Goal: Navigation & Orientation: Find specific page/section

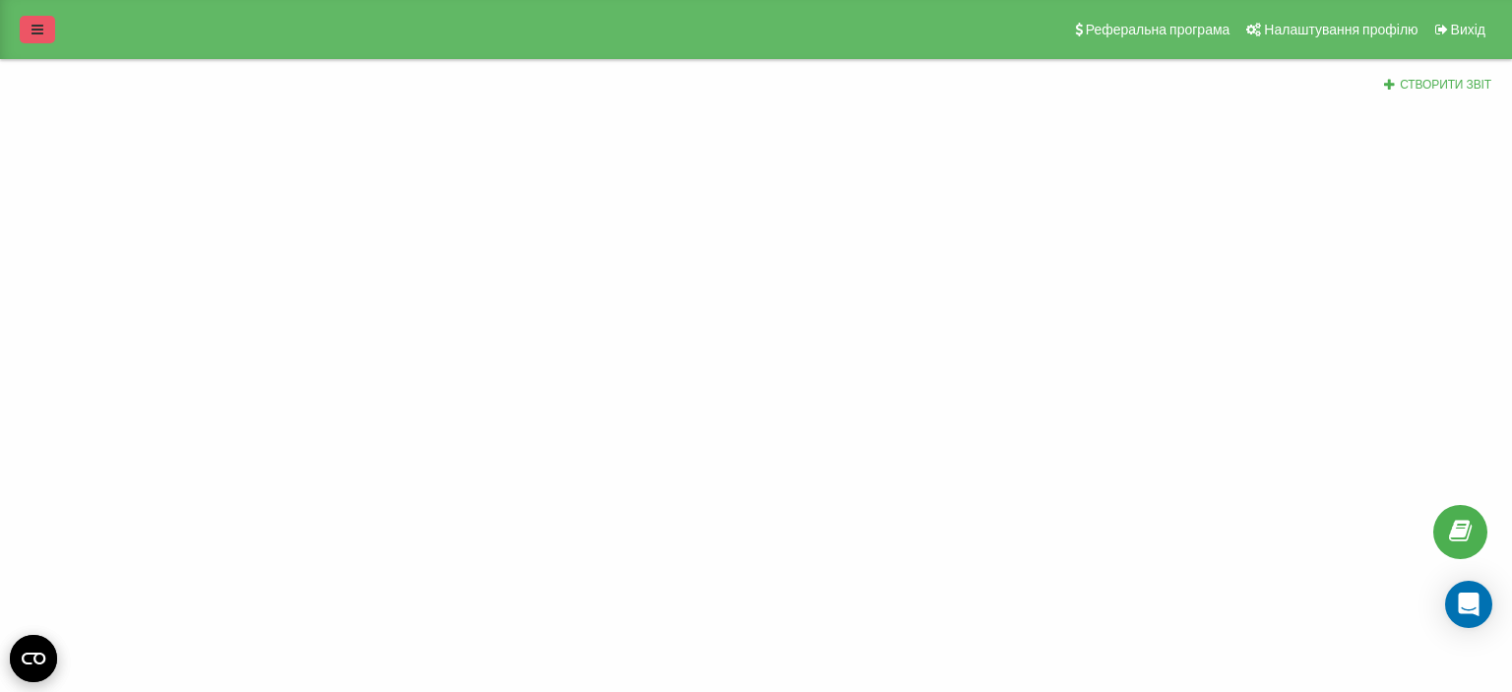
click at [33, 16] on link at bounding box center [37, 30] width 35 height 28
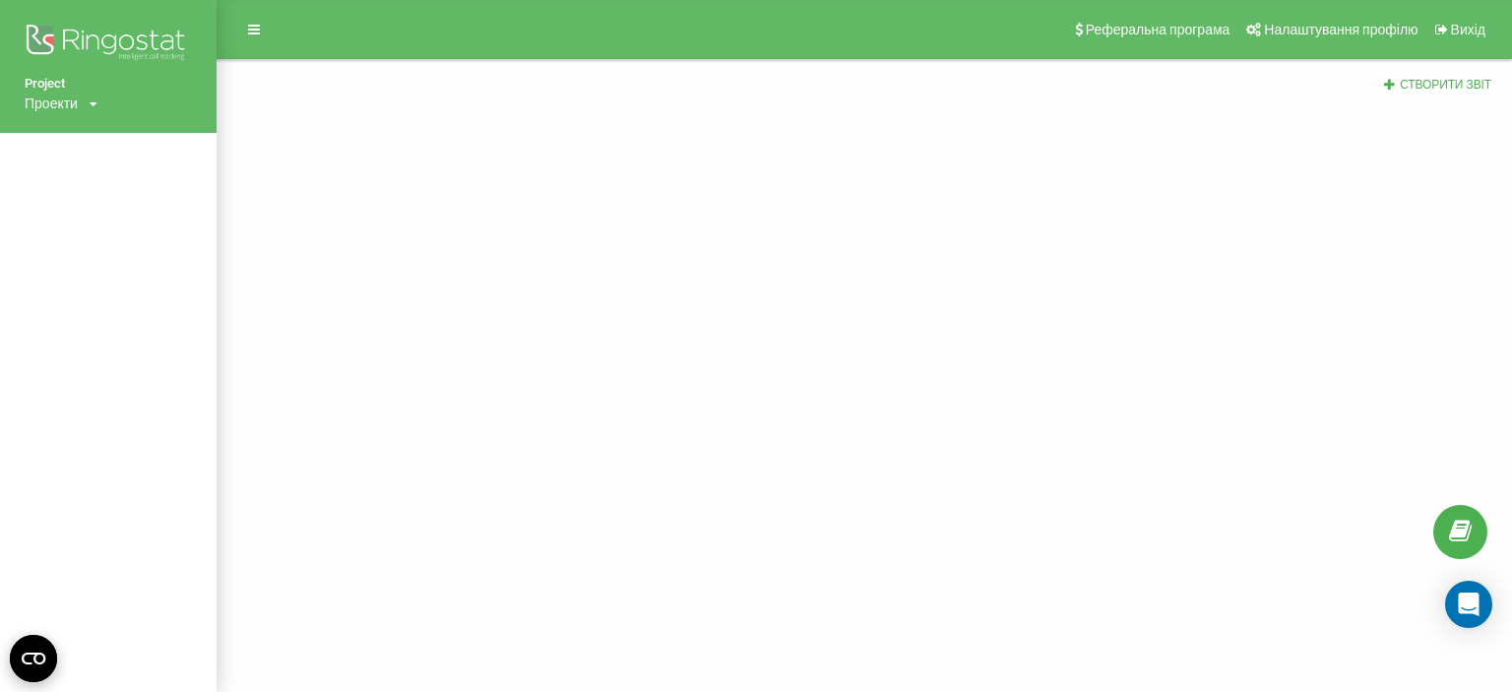
click at [89, 103] on div "Проекти [DOMAIN_NAME]" at bounding box center [61, 104] width 73 height 20
click at [124, 134] on link "[DOMAIN_NAME]" at bounding box center [89, 133] width 96 height 16
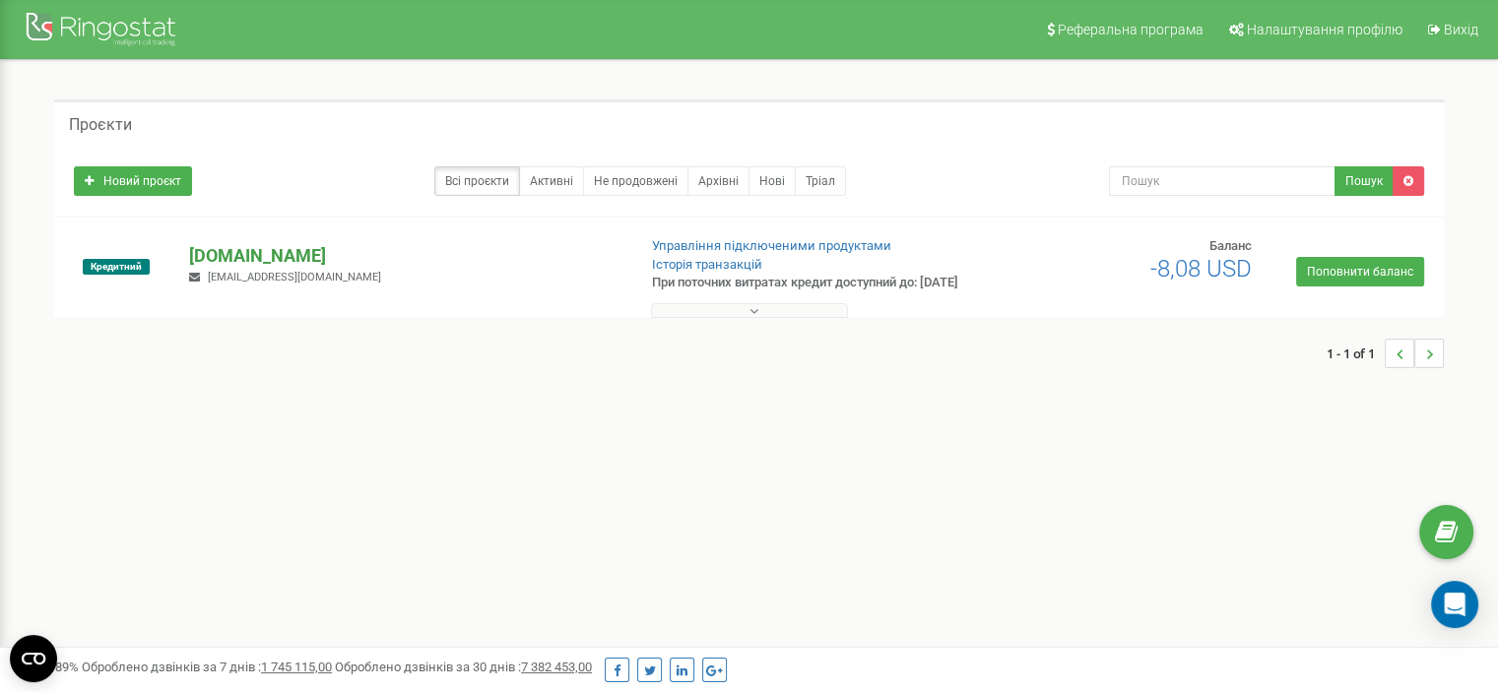
click at [247, 269] on p "[DOMAIN_NAME]" at bounding box center [404, 256] width 430 height 26
